Goal: Task Accomplishment & Management: Use online tool/utility

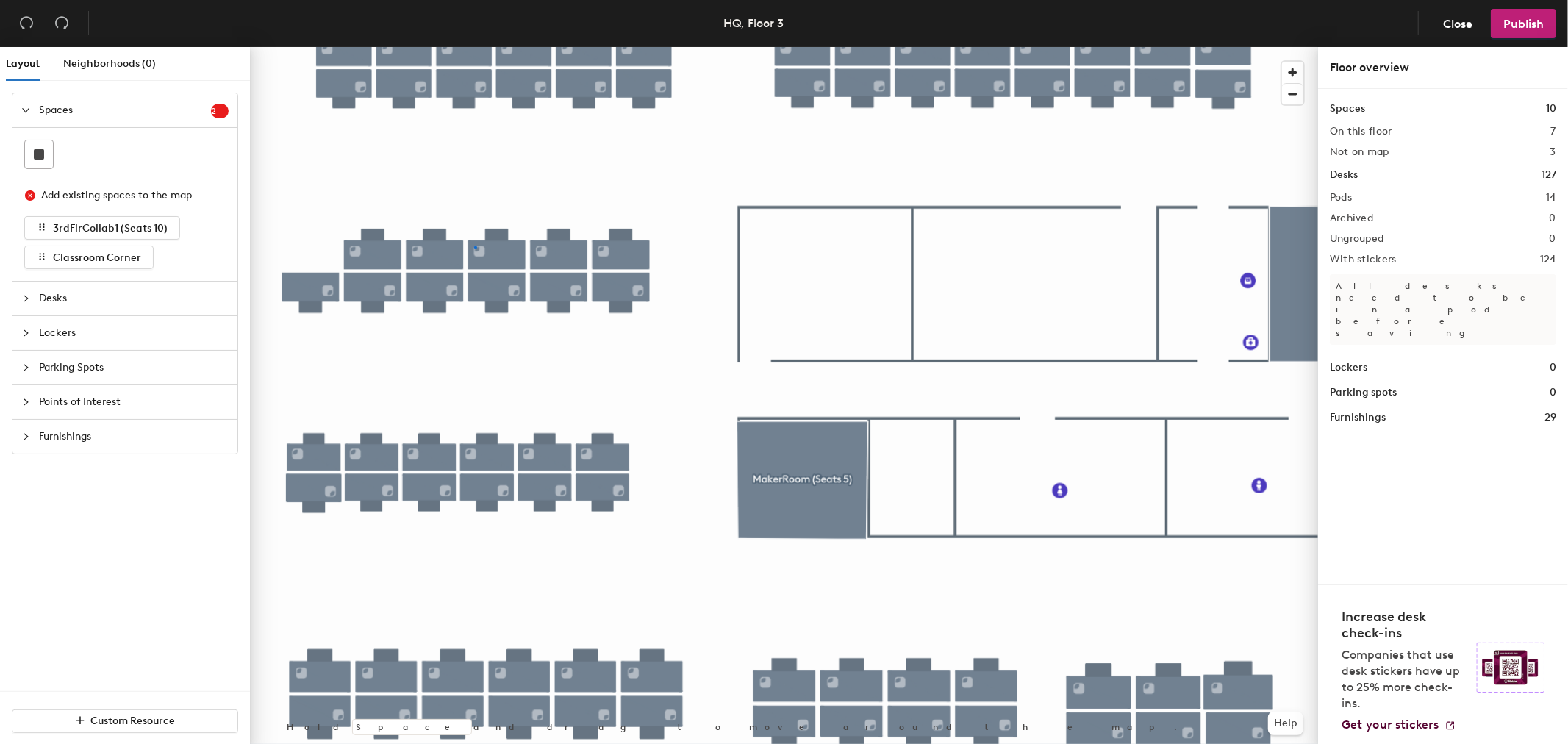
click at [474, 47] on div at bounding box center [784, 47] width 1068 height 0
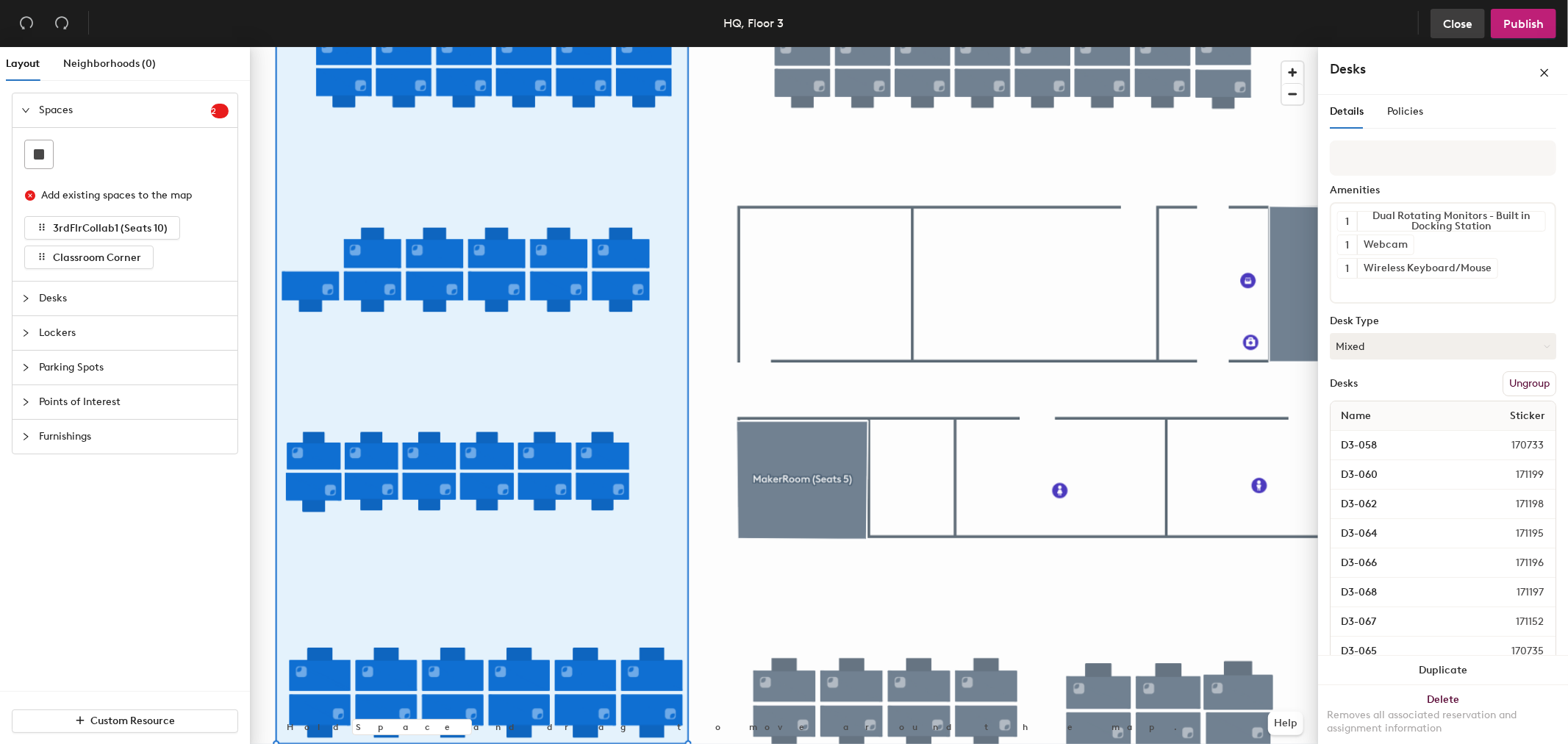
click at [1445, 26] on span "Close" at bounding box center [1457, 24] width 29 height 14
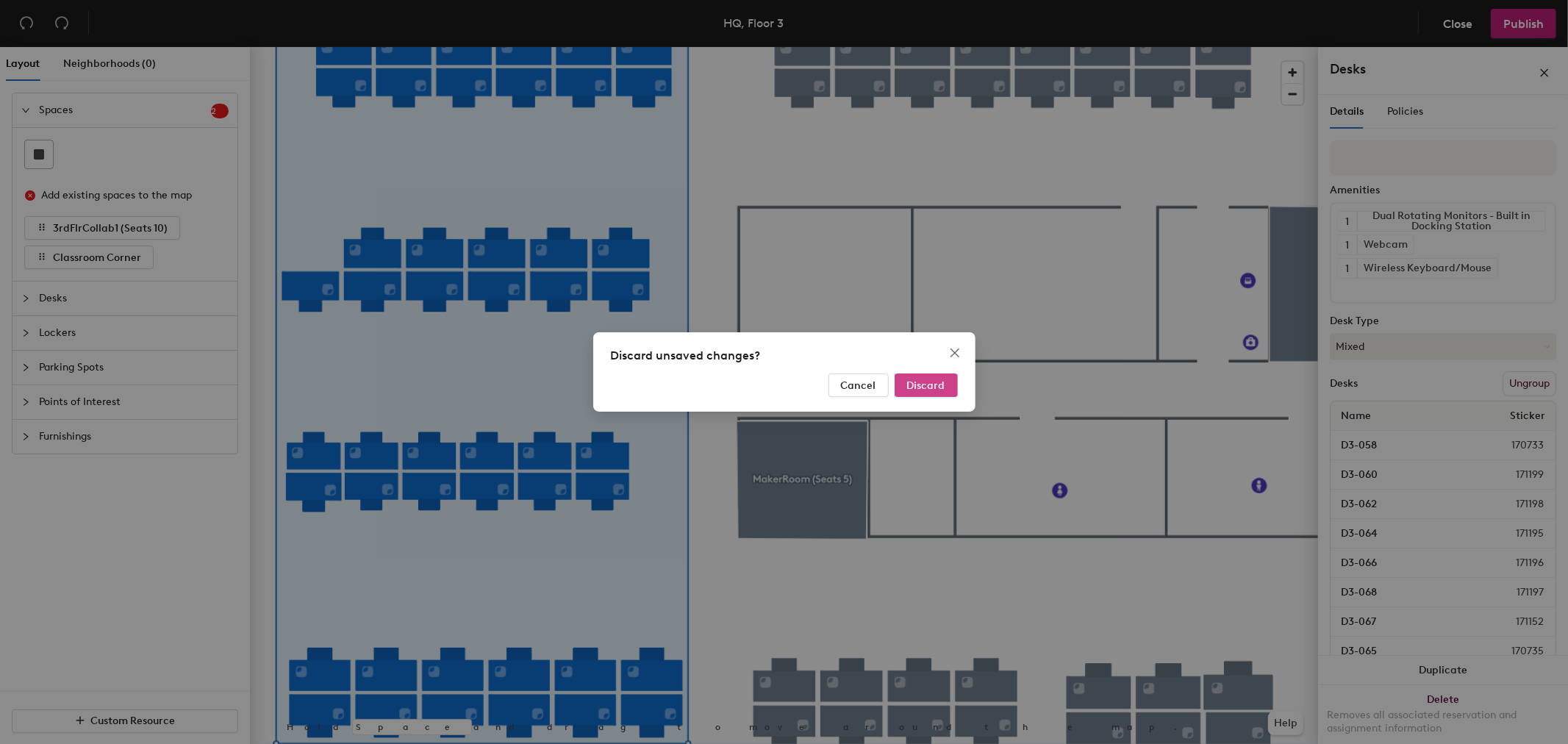
click at [934, 386] on span "Discard" at bounding box center [926, 385] width 38 height 12
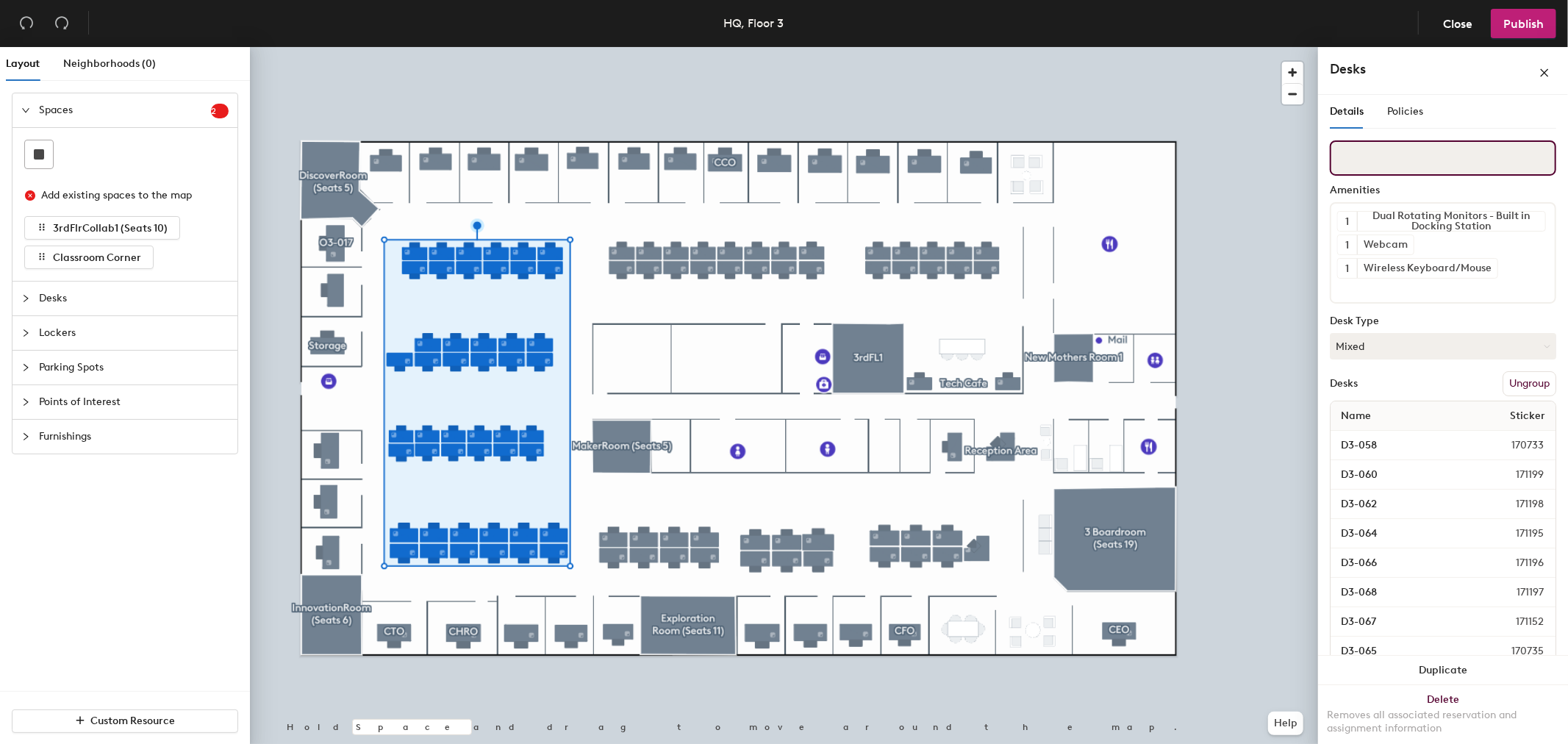
click at [1442, 165] on input at bounding box center [1443, 158] width 227 height 36
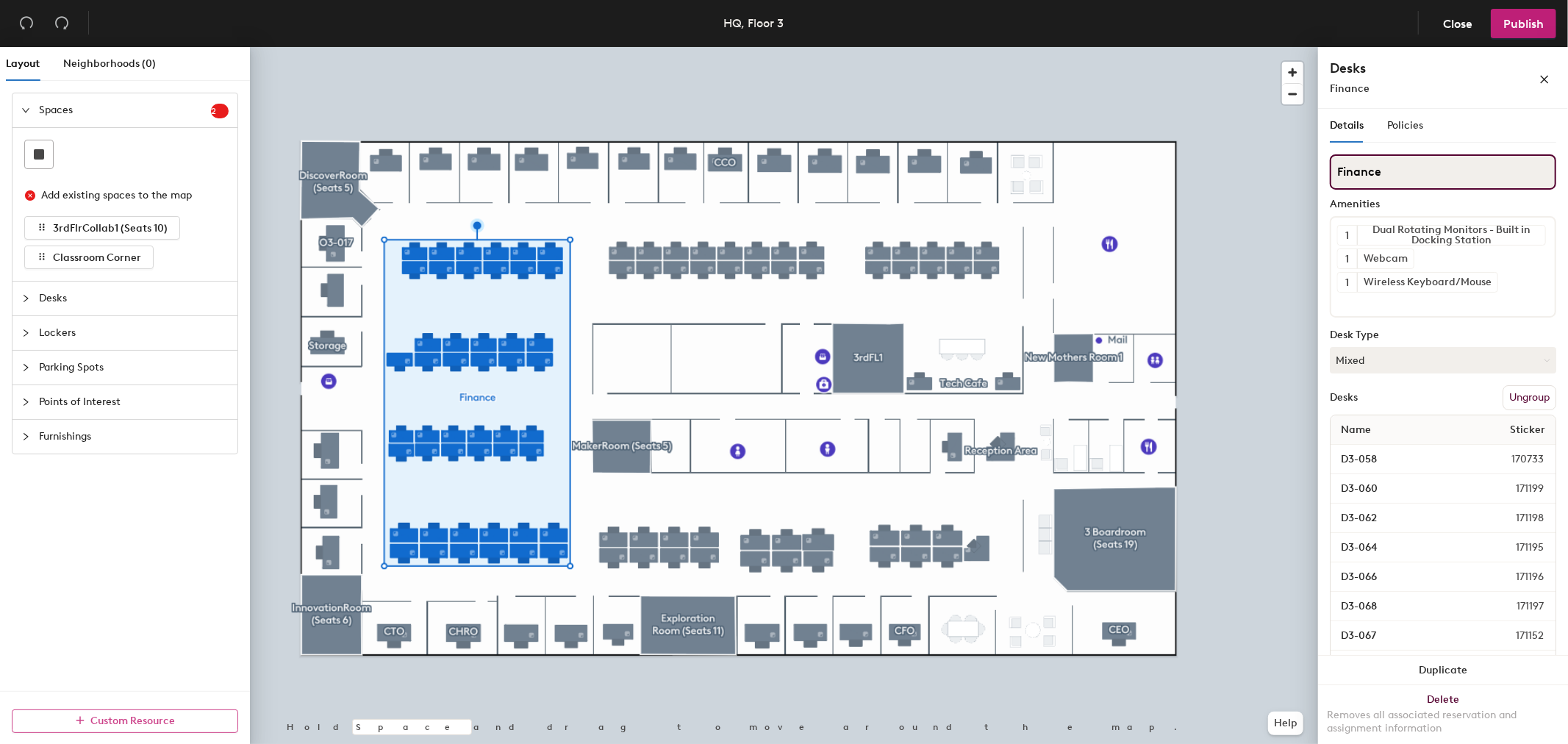
type input "Finance"
click at [1523, 20] on span "Publish" at bounding box center [1523, 24] width 40 height 14
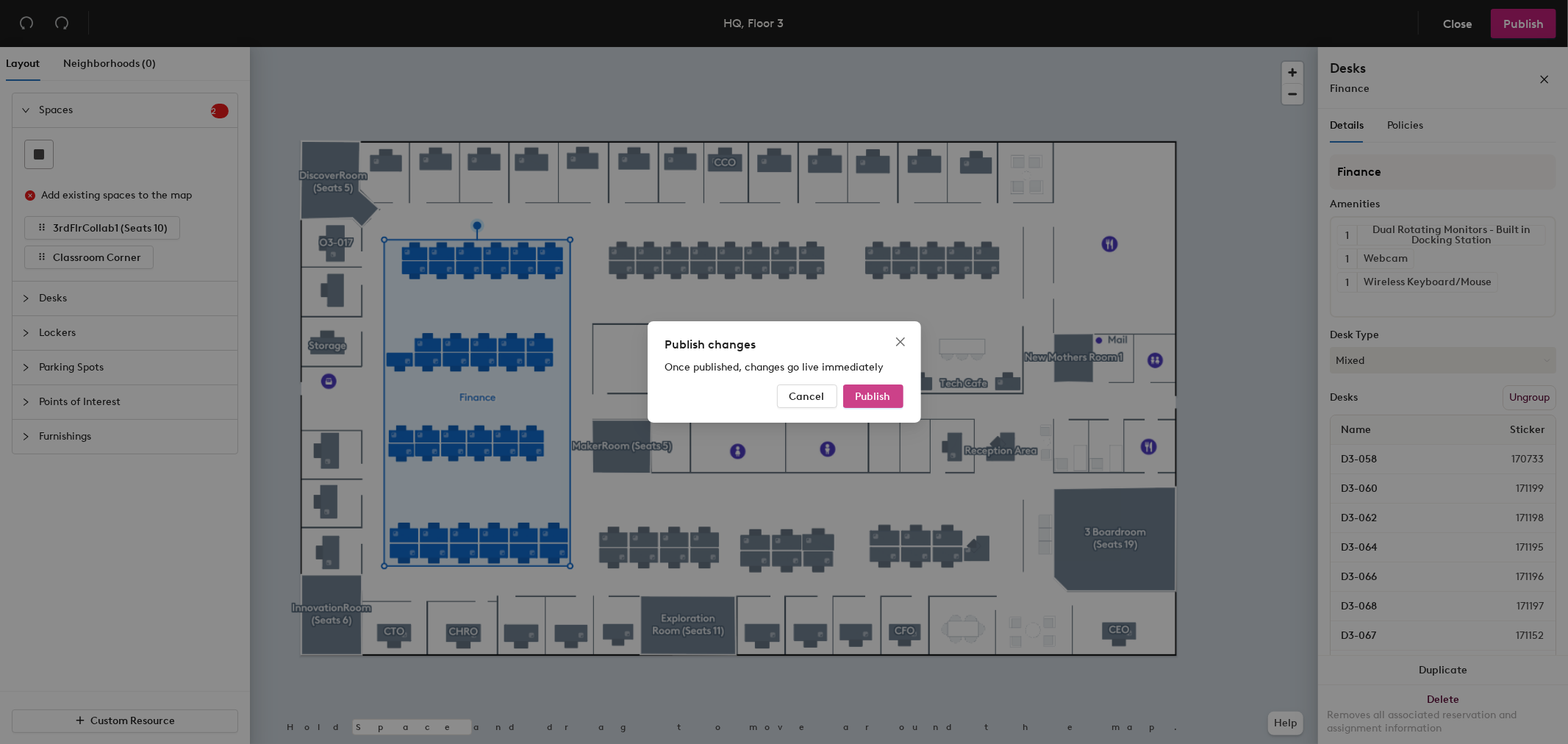
click at [879, 399] on span "Publish" at bounding box center [873, 397] width 36 height 12
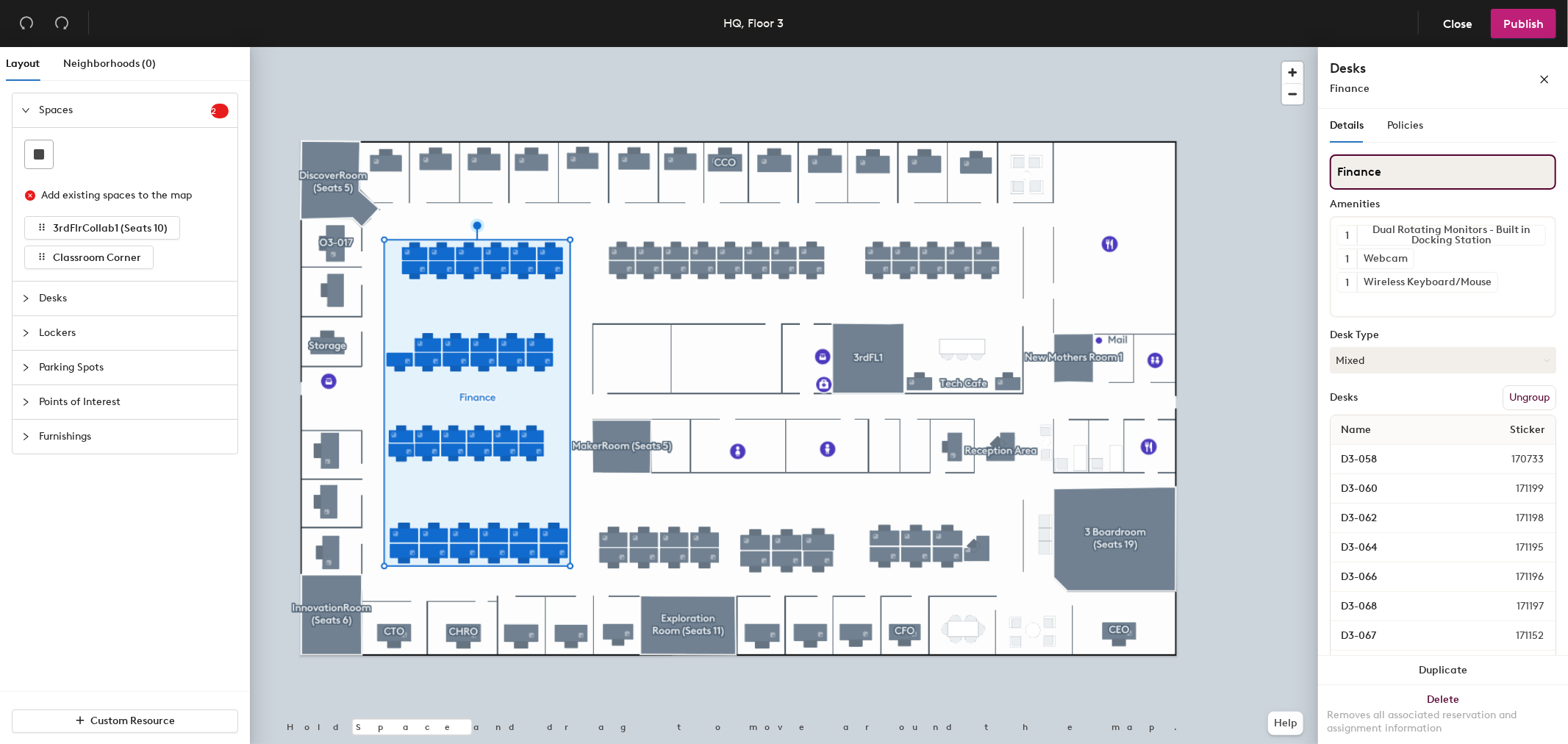
click at [1265, 180] on div "Layout Neighborhoods (0) Spaces 2 Add existing spaces to the map 3rdFlrCollab1 …" at bounding box center [784, 399] width 1568 height 703
click at [1510, 30] on span "Publish" at bounding box center [1523, 24] width 40 height 14
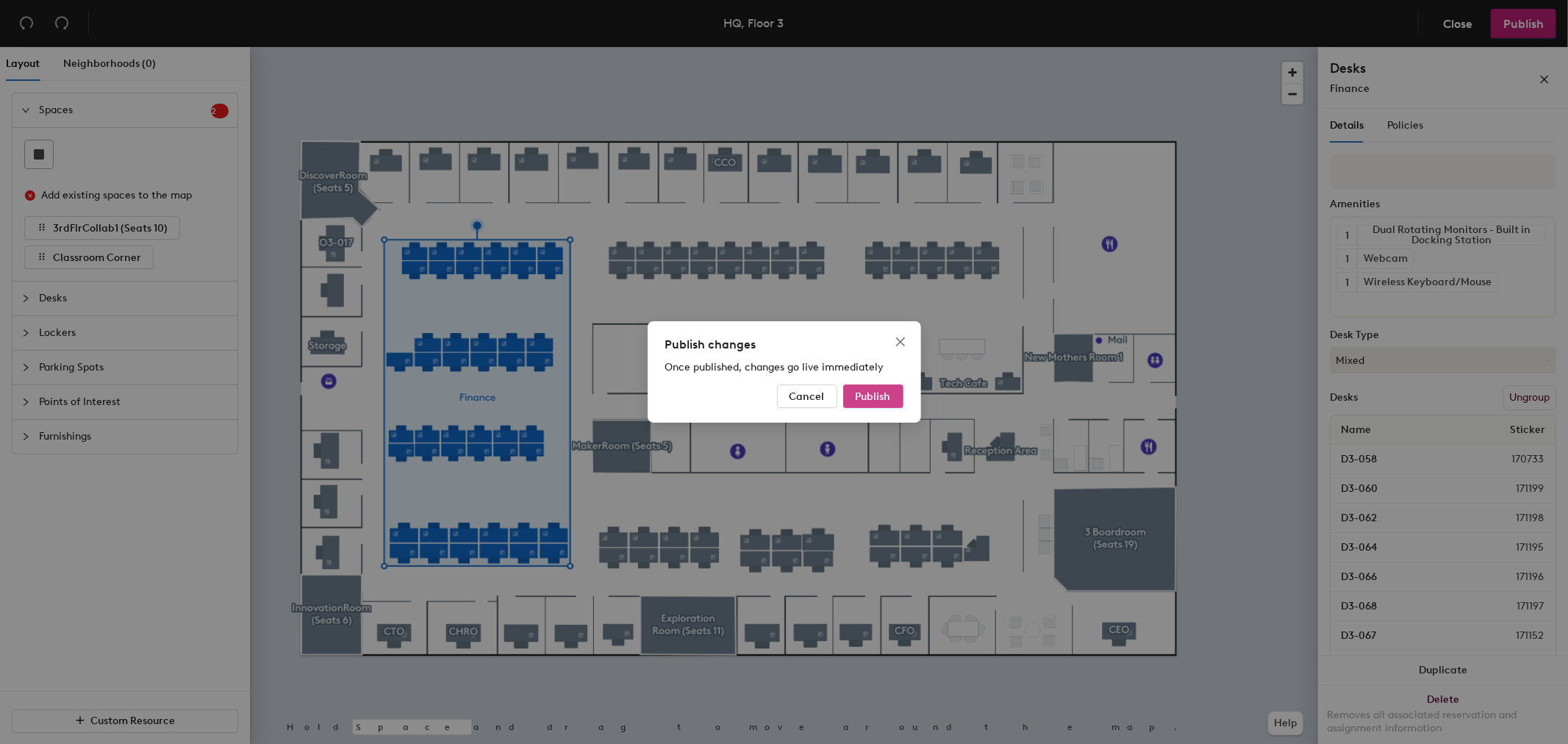
click at [895, 398] on button "Publish" at bounding box center [873, 396] width 60 height 23
